Goal: Information Seeking & Learning: Learn about a topic

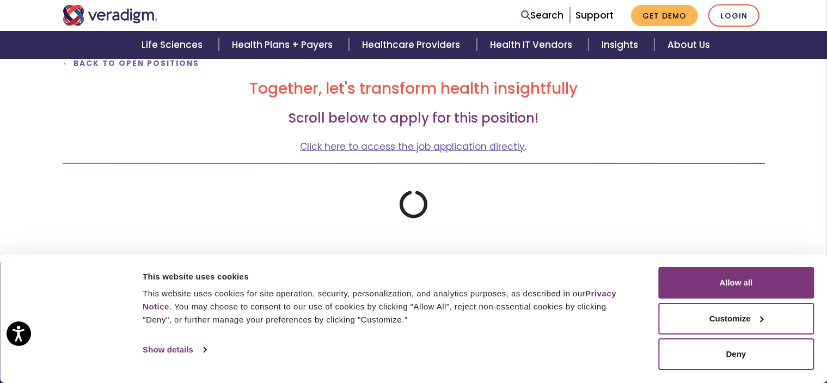
scroll to position [254, 0]
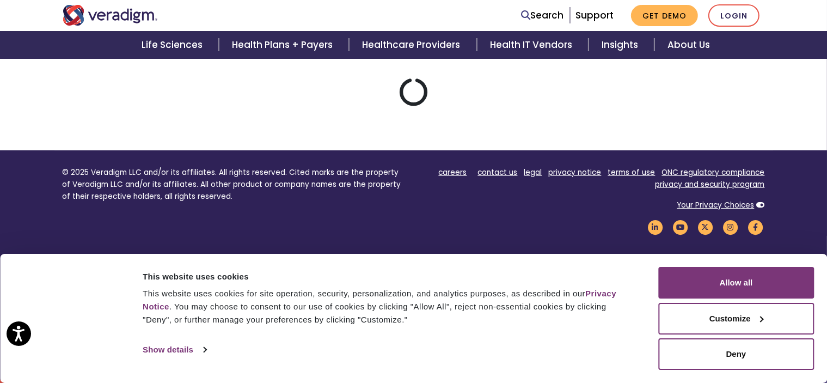
click at [752, 289] on button "Allow all" at bounding box center [736, 283] width 156 height 32
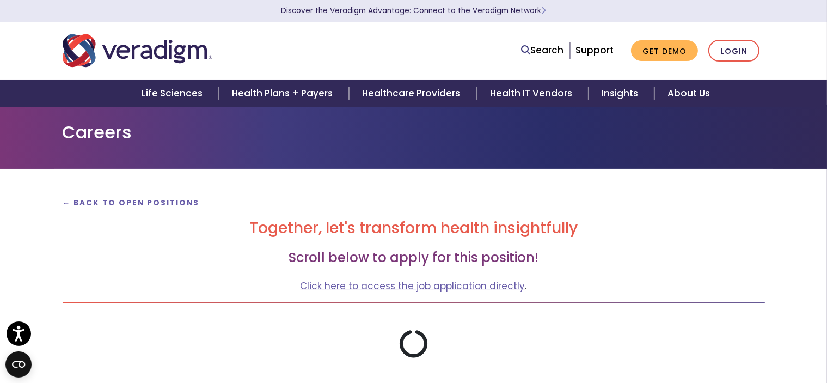
scroll to position [0, 0]
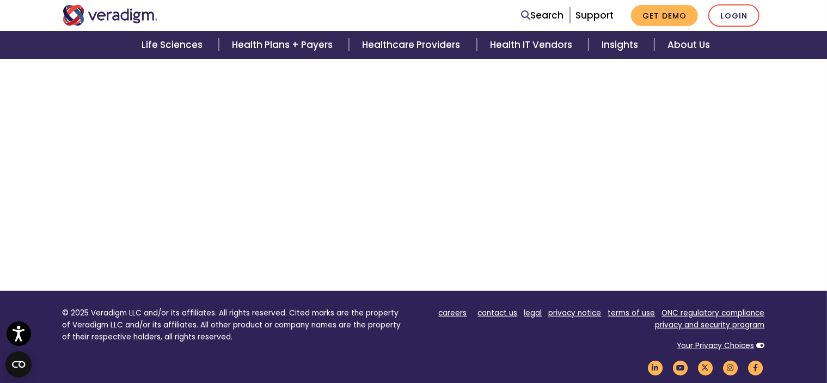
scroll to position [4715, 0]
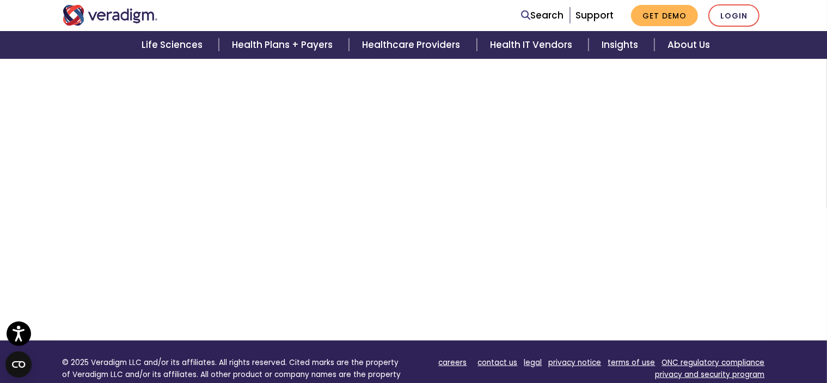
scroll to position [277, 0]
